Goal: Information Seeking & Learning: Learn about a topic

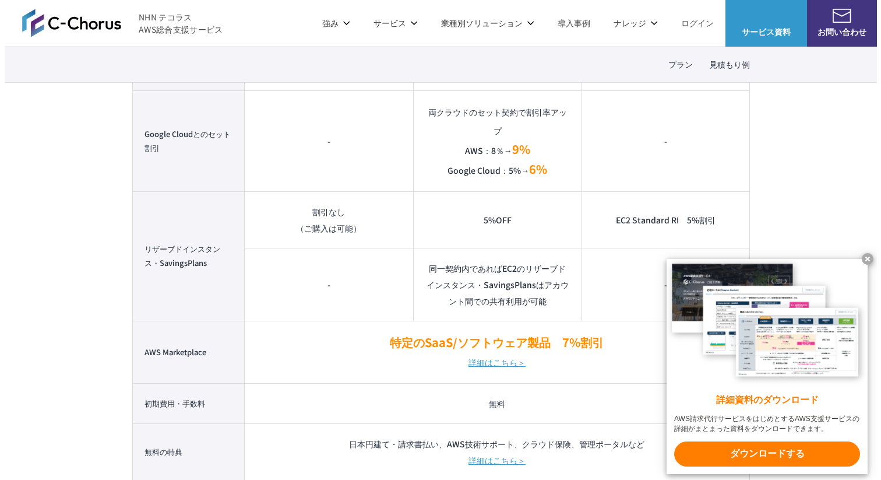
scroll to position [937, 0]
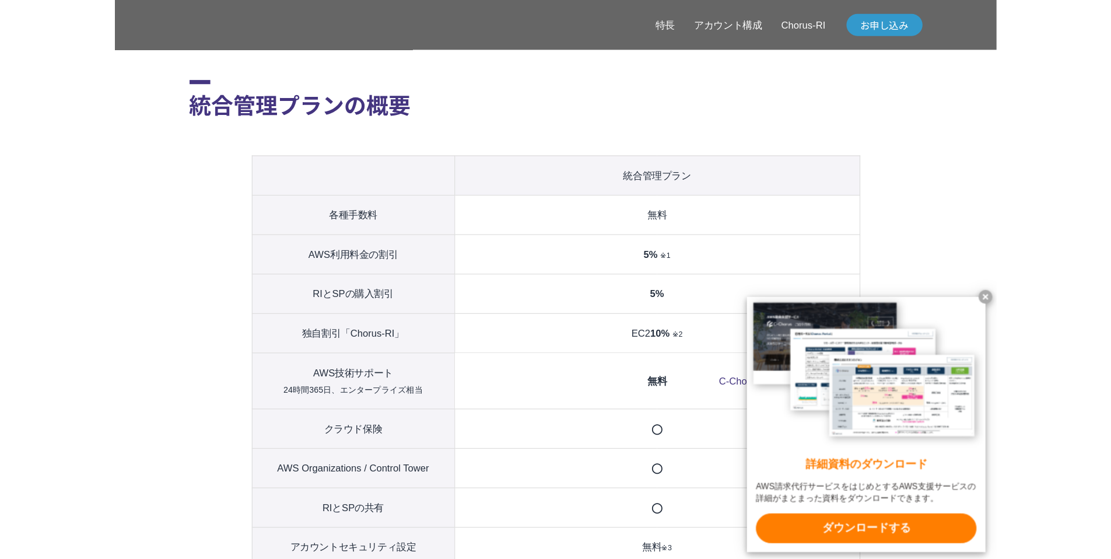
scroll to position [1161, 0]
